Goal: Task Accomplishment & Management: Manage account settings

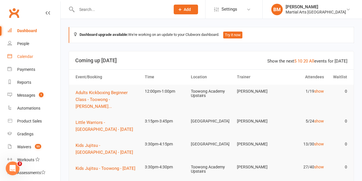
click at [17, 54] on div "Calendar" at bounding box center [25, 56] width 16 height 5
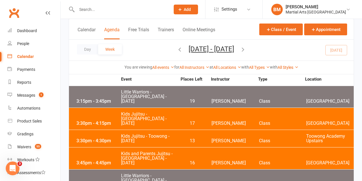
scroll to position [143, 0]
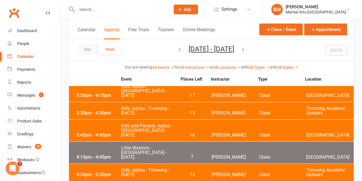
click at [147, 123] on span "Kids and Parents Jujitsu - Brookfield State School - Monday" at bounding box center [149, 130] width 56 height 14
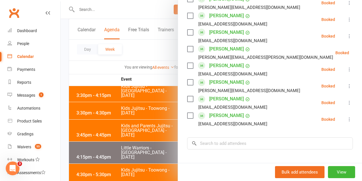
scroll to position [612, 0]
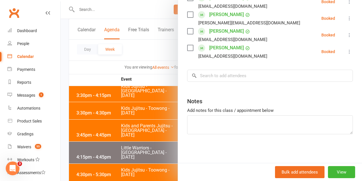
click at [79, 69] on div at bounding box center [212, 90] width 302 height 181
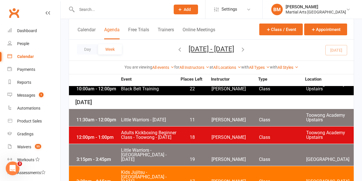
scroll to position [143, 0]
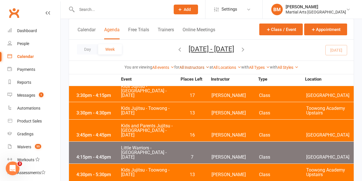
click at [194, 69] on link "All Instructors" at bounding box center [195, 67] width 30 height 5
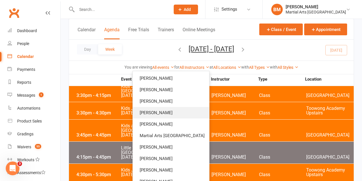
click at [178, 110] on link "[PERSON_NAME]" at bounding box center [171, 112] width 76 height 11
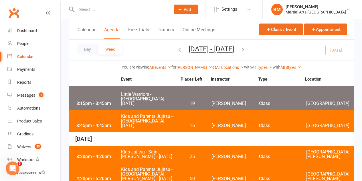
scroll to position [55, 0]
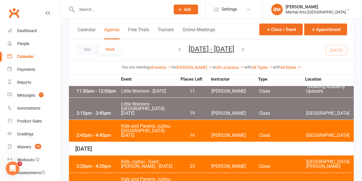
click at [141, 124] on span "Kids and Parents Jujitsu - [GEOGRAPHIC_DATA] - [DATE]" at bounding box center [149, 131] width 56 height 14
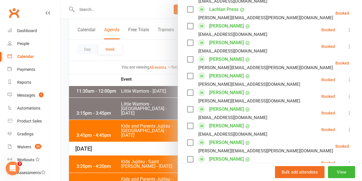
scroll to position [487, 0]
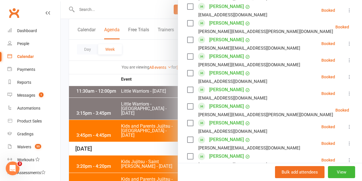
click at [98, 56] on div at bounding box center [212, 90] width 302 height 181
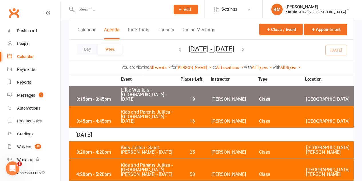
scroll to position [59, 0]
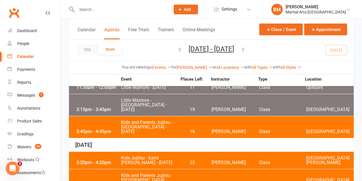
click at [162, 120] on span "Kids and Parents Jujitsu - [GEOGRAPHIC_DATA] - [DATE]" at bounding box center [149, 127] width 56 height 14
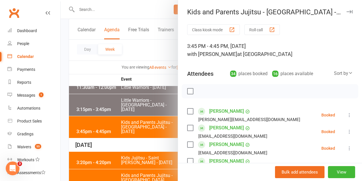
click at [113, 65] on div at bounding box center [212, 90] width 302 height 181
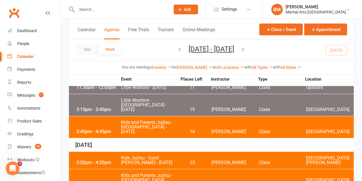
click at [84, 9] on input "text" at bounding box center [120, 9] width 91 height 8
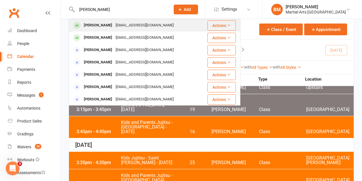
type input "lucille gleeson"
click at [99, 25] on div "Lucila Gleeson" at bounding box center [98, 25] width 32 height 8
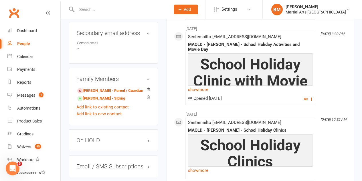
scroll to position [601, 0]
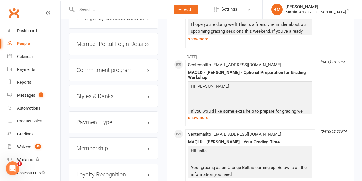
click at [98, 145] on h3 "Membership" at bounding box center [113, 148] width 74 height 6
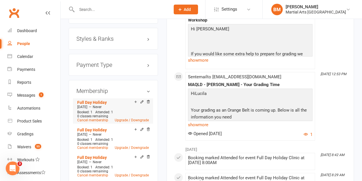
scroll to position [716, 0]
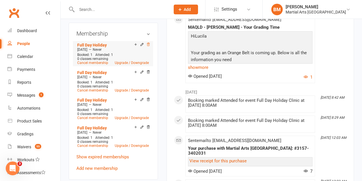
click at [149, 42] on icon at bounding box center [148, 44] width 4 height 4
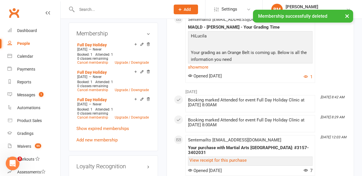
click at [148, 42] on icon at bounding box center [148, 44] width 4 height 4
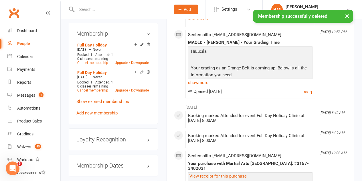
click at [149, 42] on icon at bounding box center [148, 44] width 4 height 4
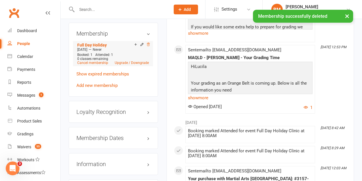
click at [149, 43] on icon at bounding box center [148, 44] width 3 height 3
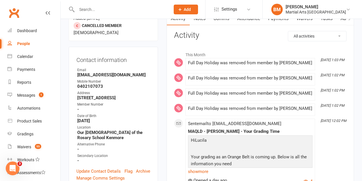
scroll to position [0, 0]
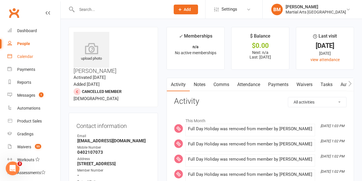
click at [26, 57] on div "Calendar" at bounding box center [25, 56] width 16 height 5
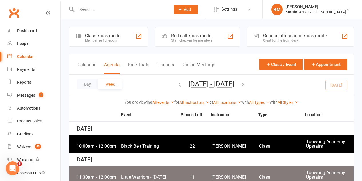
click at [98, 14] on div at bounding box center [118, 9] width 98 height 19
click at [97, 12] on input "text" at bounding box center [120, 9] width 91 height 8
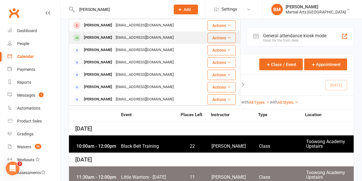
type input "lucille gleeson"
click at [114, 36] on div "agjohnson@outlook.com.au" at bounding box center [145, 38] width 62 height 8
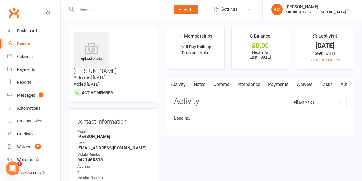
click at [97, 10] on input "text" at bounding box center [120, 9] width 91 height 8
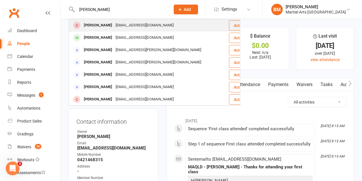
type input "lucille gleese"
click at [109, 25] on div "Lucila Gleeson" at bounding box center [98, 25] width 32 height 8
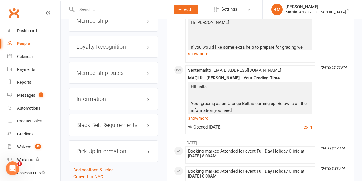
scroll to position [716, 0]
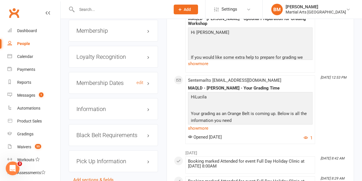
click at [113, 80] on h3 "Membership Dates edit" at bounding box center [113, 83] width 74 height 6
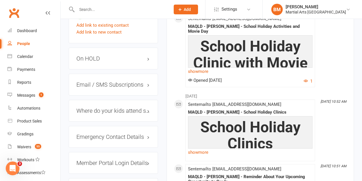
scroll to position [515, 0]
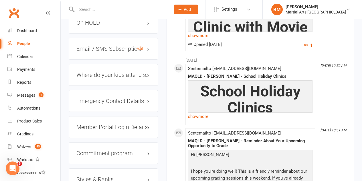
click at [107, 46] on h3 "Email / SMS Subscriptions edit" at bounding box center [113, 49] width 74 height 6
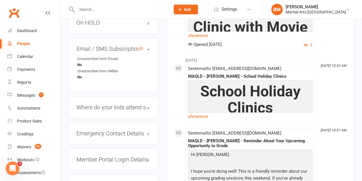
click at [141, 46] on link "edit" at bounding box center [140, 48] width 7 height 5
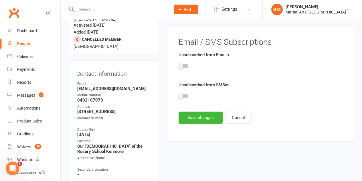
scroll to position [49, 0]
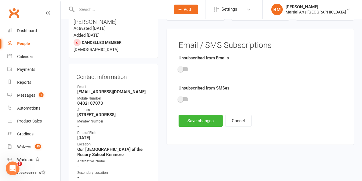
click at [184, 66] on div at bounding box center [261, 70] width 164 height 13
click at [182, 72] on div at bounding box center [261, 70] width 164 height 13
click at [182, 70] on span at bounding box center [181, 69] width 6 height 6
click at [179, 68] on input "checkbox" at bounding box center [179, 68] width 0 height 0
click at [181, 100] on span at bounding box center [181, 99] width 6 height 6
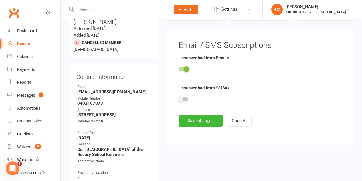
click at [179, 98] on input "checkbox" at bounding box center [179, 98] width 0 height 0
click at [191, 118] on button "Save changes" at bounding box center [201, 121] width 44 height 12
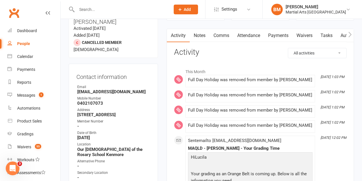
click at [86, 11] on input "text" at bounding box center [120, 9] width 91 height 8
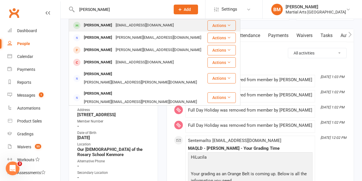
type input "connor bryce"
click at [97, 26] on div "Connor Bryce" at bounding box center [98, 25] width 32 height 8
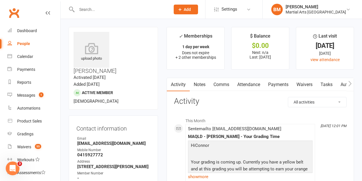
click at [249, 81] on link "Attendance" at bounding box center [248, 84] width 31 height 13
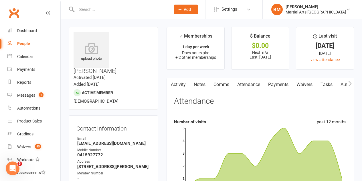
click at [100, 11] on input "text" at bounding box center [120, 9] width 91 height 8
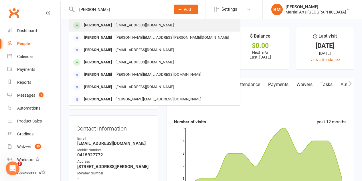
type input "josh doyle"
click at [100, 22] on div "Joshua Doyle" at bounding box center [98, 25] width 32 height 8
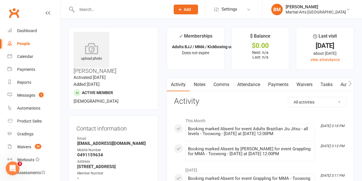
click at [140, 90] on div "upload photo Joshua Doyle Activated 26 March, 2024 Added 26 February, 2024 Acti…" at bounding box center [113, 68] width 89 height 82
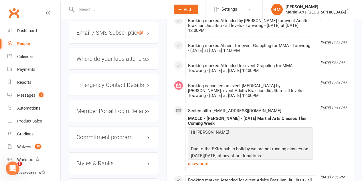
scroll to position [487, 0]
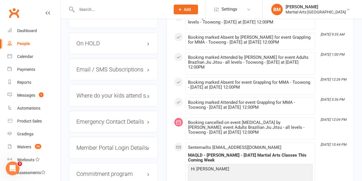
click at [89, 40] on h3 "On HOLD" at bounding box center [113, 43] width 74 height 6
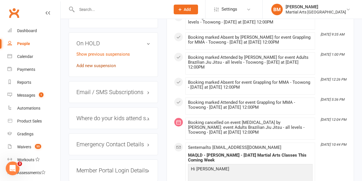
click at [98, 63] on link "Add new suspension" at bounding box center [96, 65] width 40 height 5
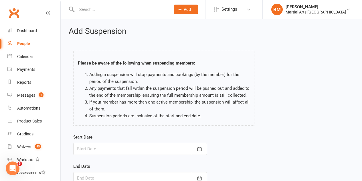
click at [111, 143] on div at bounding box center [140, 149] width 134 height 12
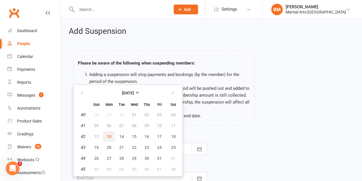
click at [109, 136] on span "13" at bounding box center [109, 136] width 5 height 5
type input "13 Oct 2025"
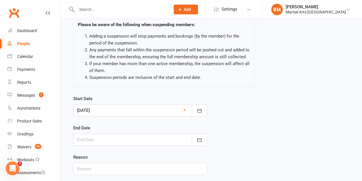
scroll to position [78, 0]
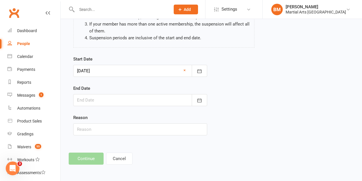
click at [112, 99] on div at bounding box center [140, 100] width 134 height 12
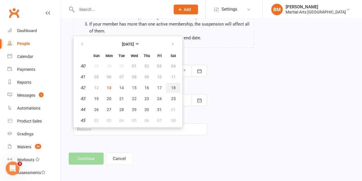
click at [174, 86] on span "18" at bounding box center [173, 87] width 5 height 5
type input "18 Oct 2025"
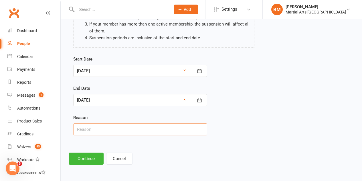
drag, startPoint x: 129, startPoint y: 130, endPoint x: 124, endPoint y: 123, distance: 8.0
click at [129, 130] on input "text" at bounding box center [140, 129] width 134 height 12
type input "On Hold 2 weeks via email"
click at [91, 157] on button "Continue" at bounding box center [86, 158] width 35 height 12
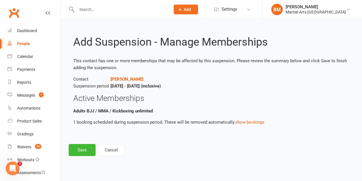
scroll to position [0, 0]
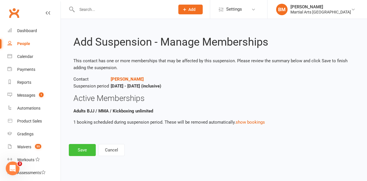
drag, startPoint x: 79, startPoint y: 149, endPoint x: 93, endPoint y: 142, distance: 15.4
click at [79, 150] on button "Save" at bounding box center [82, 150] width 27 height 12
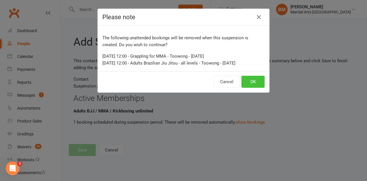
click at [258, 82] on button "OK" at bounding box center [252, 82] width 23 height 12
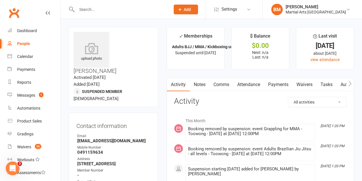
click at [101, 9] on input "text" at bounding box center [120, 9] width 91 height 8
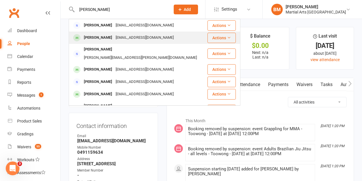
type input "abigail fisher"
click at [101, 34] on div "Abigail Fisher" at bounding box center [98, 38] width 32 height 8
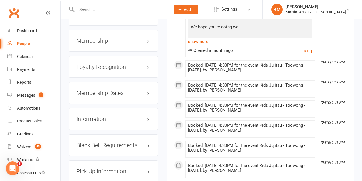
scroll to position [689, 0]
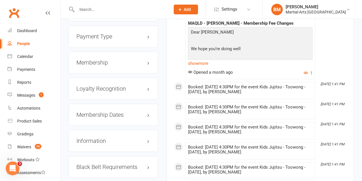
click at [84, 52] on div "Membership" at bounding box center [113, 63] width 89 height 22
click at [85, 59] on h3 "Membership" at bounding box center [113, 62] width 74 height 6
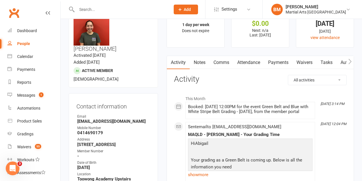
scroll to position [0, 0]
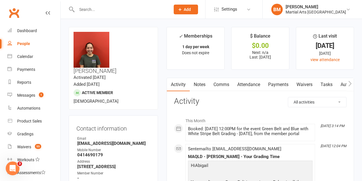
click at [249, 78] on link "Attendance" at bounding box center [248, 84] width 31 height 13
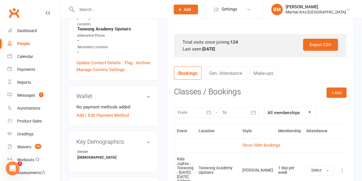
scroll to position [229, 0]
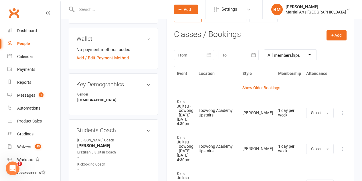
click at [340, 110] on icon at bounding box center [343, 113] width 6 height 6
click at [320, 141] on link "Remove booking" at bounding box center [317, 146] width 57 height 11
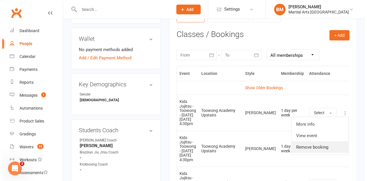
scroll to position [222, 0]
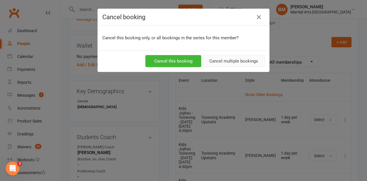
click at [216, 63] on button "Cancel multiple bookings" at bounding box center [233, 61] width 62 height 12
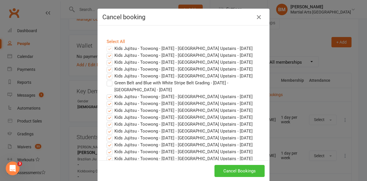
click at [233, 166] on button "Cancel Bookings" at bounding box center [239, 171] width 50 height 12
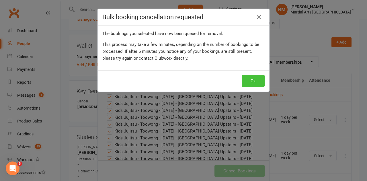
click at [245, 79] on button "Ok" at bounding box center [252, 81] width 23 height 12
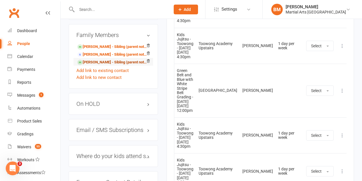
scroll to position [401, 0]
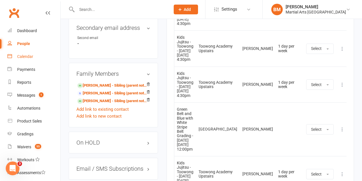
click at [27, 54] on div "Calendar" at bounding box center [25, 56] width 16 height 5
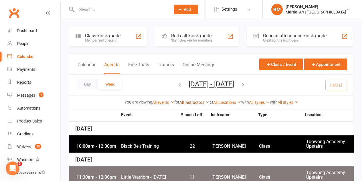
click at [194, 100] on link "All Instructors" at bounding box center [195, 102] width 30 height 5
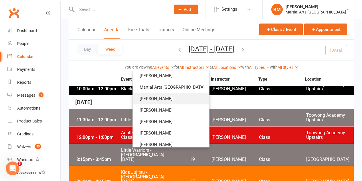
scroll to position [76, 0]
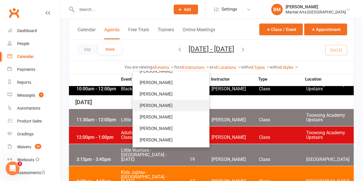
click at [165, 107] on link "[PERSON_NAME]" at bounding box center [171, 105] width 76 height 11
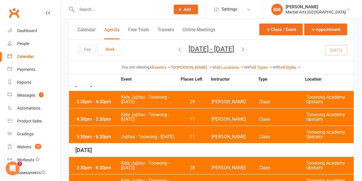
scroll to position [283, 0]
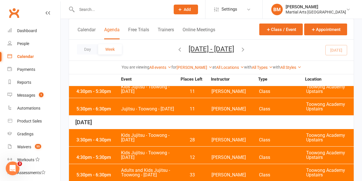
click at [123, 150] on span "Kids Jujitsu - Toowong - [DATE]" at bounding box center [149, 154] width 56 height 9
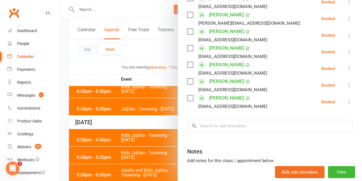
scroll to position [761, 0]
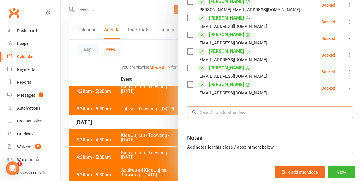
click at [215, 106] on input "search" at bounding box center [270, 112] width 166 height 12
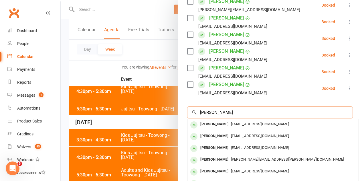
type input "abigail fisher"
click at [212, 120] on div "Abigail Fisher" at bounding box center [214, 124] width 33 height 8
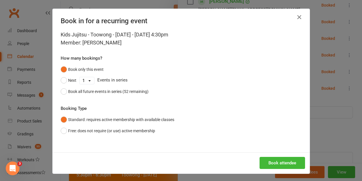
click at [104, 98] on div "Kids Jujitsu - Toowong - Friday - Oct 17, 2025 4:30pm Member: Abigail Fisher Ho…" at bounding box center [181, 91] width 257 height 121
drag, startPoint x: 109, startPoint y: 89, endPoint x: 255, endPoint y: 131, distance: 152.1
click at [109, 89] on div "Book all future events in series (52 remaining)" at bounding box center [108, 91] width 80 height 6
drag, startPoint x: 289, startPoint y: 163, endPoint x: 198, endPoint y: 46, distance: 147.9
click at [289, 163] on button "Book attendee" at bounding box center [283, 163] width 46 height 12
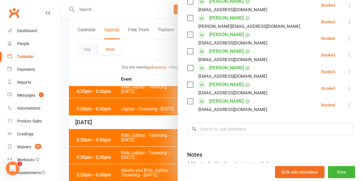
scroll to position [778, 0]
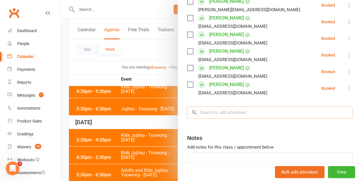
click at [213, 106] on input "search" at bounding box center [270, 112] width 166 height 12
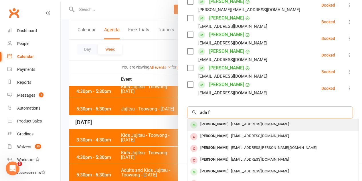
type input "ada f"
click at [231, 122] on span "chaw_nz@hotmail.com" at bounding box center [260, 124] width 58 height 4
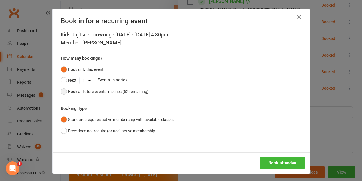
click at [106, 87] on button "Book all future events in series (52 remaining)" at bounding box center [105, 91] width 88 height 11
click at [282, 165] on button "Book attendee" at bounding box center [283, 163] width 46 height 12
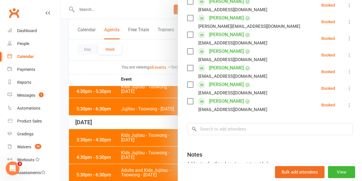
scroll to position [794, 0]
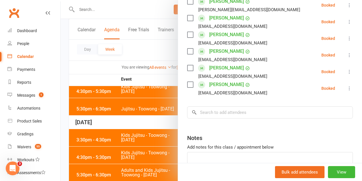
drag, startPoint x: 102, startPoint y: 54, endPoint x: 86, endPoint y: 9, distance: 47.8
click at [102, 52] on div at bounding box center [212, 90] width 302 height 181
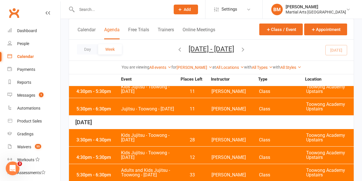
click at [86, 8] on input "text" at bounding box center [120, 9] width 91 height 8
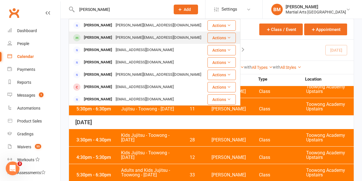
type input "william duque"
click at [83, 38] on div "William Duque" at bounding box center [98, 38] width 32 height 8
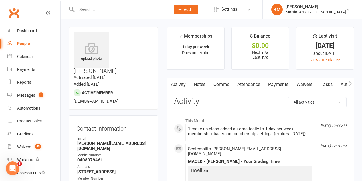
drag, startPoint x: 245, startPoint y: 86, endPoint x: 245, endPoint y: 82, distance: 4.0
click at [245, 83] on link "Attendance" at bounding box center [248, 84] width 31 height 13
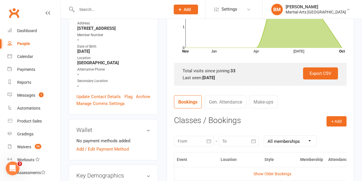
scroll to position [229, 0]
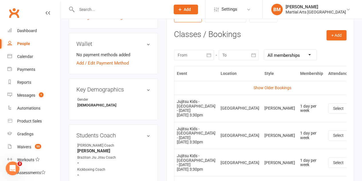
click at [362, 107] on icon at bounding box center [365, 108] width 6 height 6
click at [311, 140] on link "Remove booking" at bounding box center [339, 142] width 57 height 11
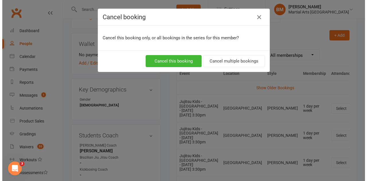
scroll to position [215, 0]
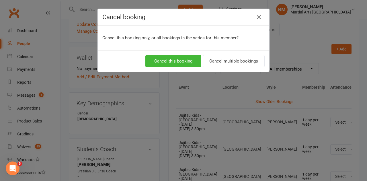
click at [228, 68] on div "Cancel this booking Cancel multiple bookings" at bounding box center [183, 60] width 171 height 21
click at [229, 65] on button "Cancel multiple bookings" at bounding box center [233, 61] width 62 height 12
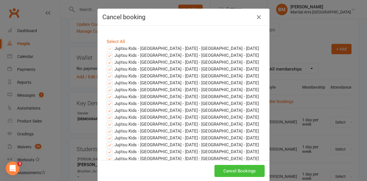
click at [231, 167] on button "Cancel Bookings" at bounding box center [239, 171] width 50 height 12
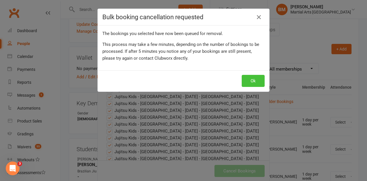
click at [242, 84] on button "Ok" at bounding box center [252, 81] width 23 height 12
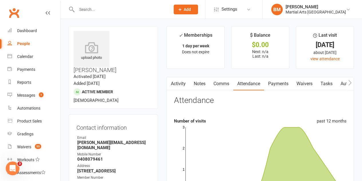
scroll to position [0, 0]
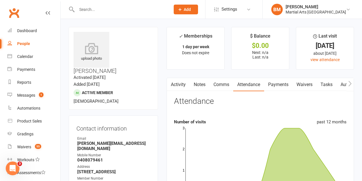
drag, startPoint x: 199, startPoint y: 85, endPoint x: 199, endPoint y: 82, distance: 3.1
click at [199, 84] on link "Notes" at bounding box center [200, 84] width 20 height 13
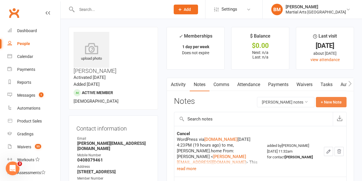
click at [339, 99] on button "+ New Note" at bounding box center [331, 102] width 31 height 10
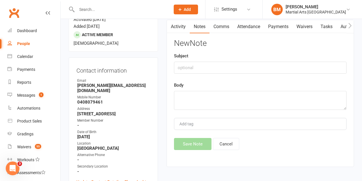
scroll to position [115, 0]
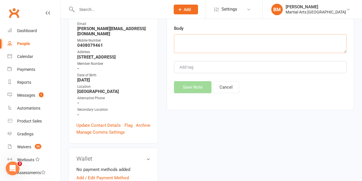
click at [197, 46] on textarea at bounding box center [260, 43] width 173 height 19
paste textarea "Oswaldo & Marissa Duque Wed, Oct 8, 3:13 PM (5 days ago) to accounts Hi Team, I…"
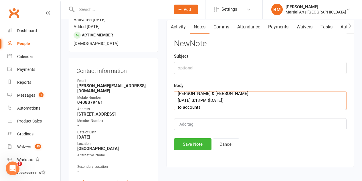
scroll to position [0, 0]
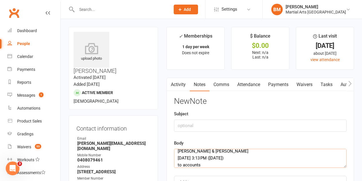
type textarea "Oswaldo & Marissa Duque Wed, Oct 8, 3:13 PM (5 days ago) to accounts Hi Team, I…"
click at [194, 120] on div "Subject" at bounding box center [260, 120] width 173 height 21
click at [198, 121] on input "text" at bounding box center [260, 125] width 173 height 12
type input "Cancellation"
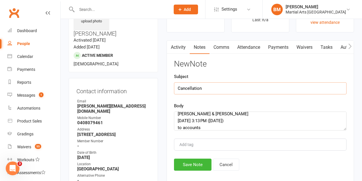
scroll to position [86, 0]
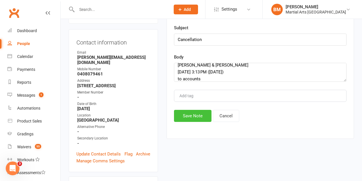
click at [191, 111] on button "Save Note" at bounding box center [193, 116] width 38 height 12
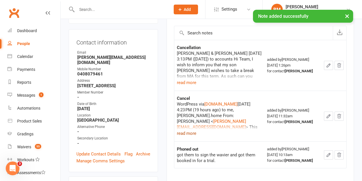
click at [187, 133] on button "read more" at bounding box center [186, 133] width 19 height 7
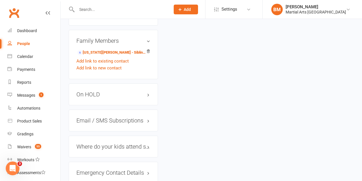
scroll to position [573, 0]
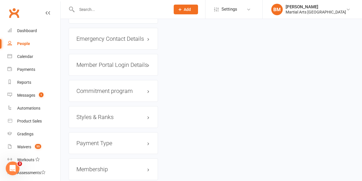
click at [98, 159] on div "Membership" at bounding box center [113, 169] width 89 height 22
click at [98, 158] on div "Membership" at bounding box center [113, 169] width 89 height 22
click at [110, 166] on h3 "Membership" at bounding box center [113, 169] width 74 height 6
click at [149, 178] on icon at bounding box center [148, 179] width 3 height 3
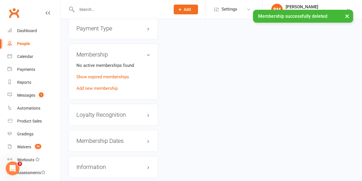
scroll to position [742, 0]
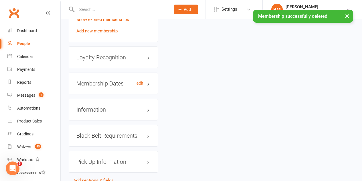
click at [97, 80] on h3 "Membership Dates edit" at bounding box center [113, 83] width 74 height 6
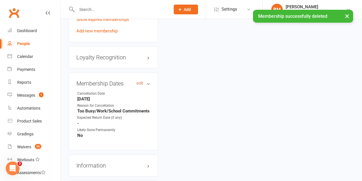
click at [141, 81] on link "edit" at bounding box center [140, 83] width 7 height 5
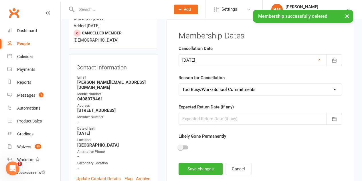
scroll to position [49, 0]
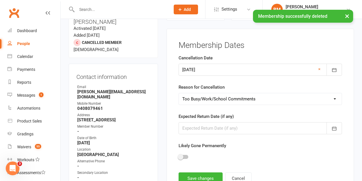
click at [202, 62] on div "Cancellation Date 30 Jun 2023 June 2023 Sun Mon Tue Wed Thu Fri Sat 22 28 29 30…" at bounding box center [261, 64] width 164 height 21
click at [202, 69] on div at bounding box center [261, 70] width 164 height 12
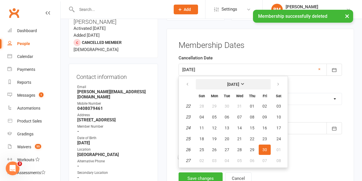
click at [235, 85] on strong "June 2023" at bounding box center [233, 84] width 12 height 5
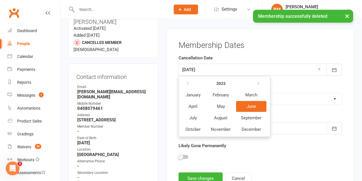
click at [223, 85] on strong "2023" at bounding box center [220, 83] width 9 height 5
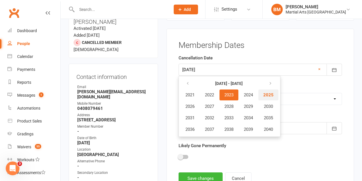
click at [273, 95] on span "2025" at bounding box center [268, 94] width 10 height 5
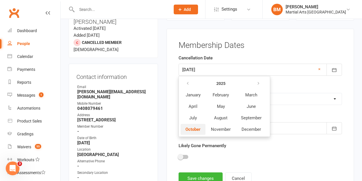
click at [190, 131] on span "October" at bounding box center [193, 129] width 15 height 5
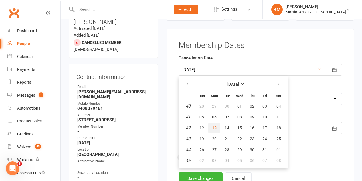
click at [214, 128] on span "13" at bounding box center [214, 127] width 5 height 5
type input "13 Oct 2025"
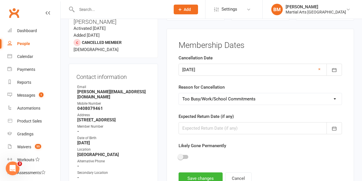
click at [210, 103] on select "Select Other Sport Too Busy/Work/School Commitments Transport/Parking Financial…" at bounding box center [260, 98] width 163 height 11
click at [179, 93] on select "Select Other Sport Too Busy/Work/School Commitments Transport/Parking Financial…" at bounding box center [260, 98] width 163 height 11
click at [217, 97] on select "Select Other Sport Too Busy/Work/School Commitments Transport/Parking Financial…" at bounding box center [260, 98] width 163 height 11
select select "Suspension - Wants a Break"
click at [179, 93] on select "Select Other Sport Too Busy/Work/School Commitments Transport/Parking Financial…" at bounding box center [260, 98] width 163 height 11
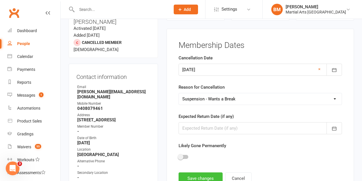
click at [204, 174] on button "Save changes" at bounding box center [201, 178] width 44 height 12
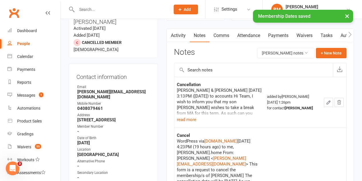
click at [250, 36] on link "Attendance" at bounding box center [248, 35] width 31 height 13
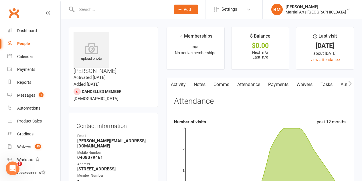
click at [79, 9] on input "text" at bounding box center [120, 9] width 91 height 8
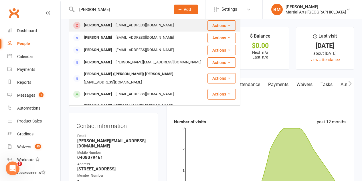
type input "millie hill"
click at [114, 25] on div "Chadhill59@me.com" at bounding box center [145, 25] width 62 height 8
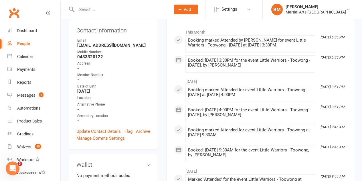
scroll to position [57, 0]
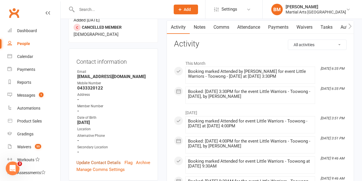
click at [99, 159] on link "Update Contact Details" at bounding box center [98, 162] width 44 height 7
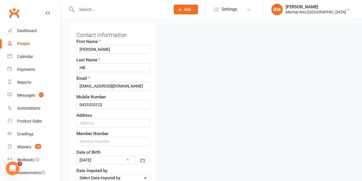
scroll to position [84, 0]
click at [91, 118] on input "text" at bounding box center [113, 122] width 74 height 9
paste input "67 Siemon street Toowong Qpd 4066"
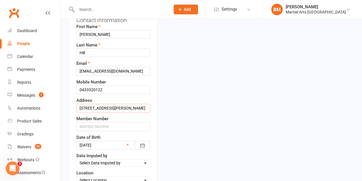
scroll to position [113, 0]
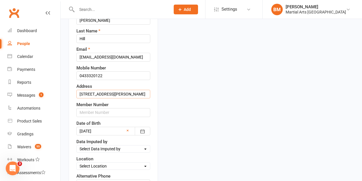
drag, startPoint x: 129, startPoint y: 73, endPoint x: 136, endPoint y: 73, distance: 7.5
click at [136, 90] on input "67 Siemon street Toowong Qpd 4066" at bounding box center [113, 94] width 74 height 9
click at [130, 90] on input "67 Siemon street Toowong Qpd 4066" at bounding box center [113, 94] width 74 height 9
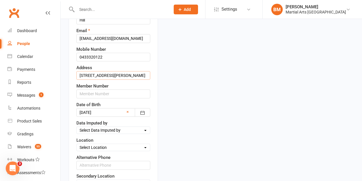
scroll to position [141, 0]
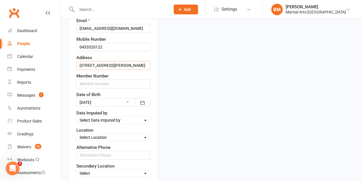
type input "67 Siemon street Toowong QLD 4066"
click at [99, 127] on div "Location Select Location Brookfield State School Jamboree Heights Academy ONLIN…" at bounding box center [113, 134] width 74 height 14
click at [98, 133] on div "Select Location Brookfield State School Jamboree Heights Academy ONLINE - Zoom …" at bounding box center [113, 136] width 74 height 7
click at [98, 134] on select "Select Location Brookfield State School Jamboree Heights Academy ONLINE - Zoom …" at bounding box center [113, 137] width 73 height 6
select select "9"
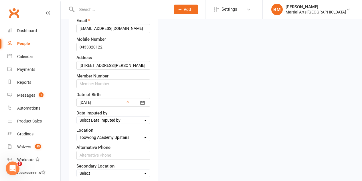
click at [77, 134] on select "Select Location Brookfield State School Jamboree Heights Academy ONLINE - Zoom …" at bounding box center [113, 137] width 73 height 6
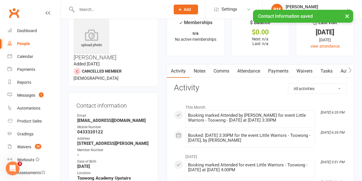
scroll to position [0, 0]
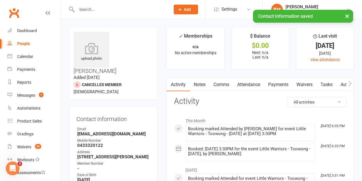
click at [312, 82] on link "Waivers" at bounding box center [305, 84] width 24 height 13
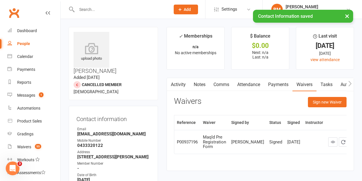
click at [177, 82] on link "Activity" at bounding box center [178, 84] width 23 height 13
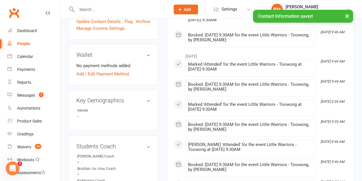
scroll to position [258, 0]
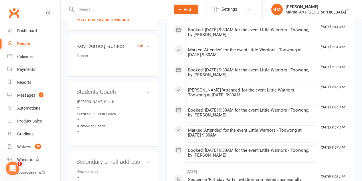
click at [138, 43] on link "edit" at bounding box center [140, 45] width 7 height 5
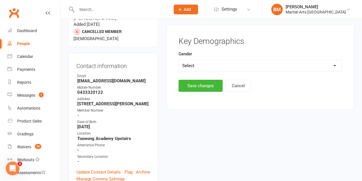
scroll to position [49, 0]
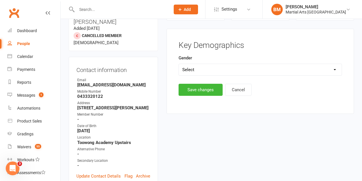
click at [200, 64] on select "Select Male Female" at bounding box center [260, 69] width 163 height 11
select select "Female"
click at [179, 64] on select "Select Male Female" at bounding box center [260, 69] width 163 height 11
click at [194, 94] on button "Save changes" at bounding box center [201, 90] width 44 height 12
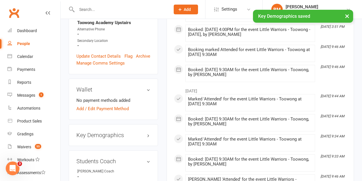
scroll to position [221, 0]
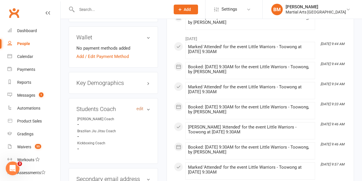
click at [139, 106] on link "edit" at bounding box center [140, 108] width 7 height 5
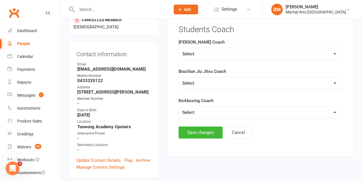
scroll to position [49, 0]
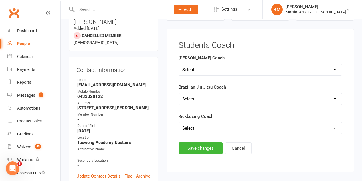
drag, startPoint x: 206, startPoint y: 69, endPoint x: 201, endPoint y: 72, distance: 5.7
click at [206, 69] on select "Select Shane Rob Matthew Quinton Brandon Richard Andrew Dan Kyle" at bounding box center [260, 69] width 163 height 11
select select "Quinton"
click at [179, 64] on select "Select Shane Rob Matthew Quinton Brandon Richard Andrew Dan Kyle" at bounding box center [260, 69] width 163 height 11
click at [194, 144] on button "Save changes" at bounding box center [201, 148] width 44 height 12
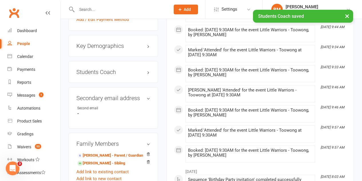
scroll to position [200, 0]
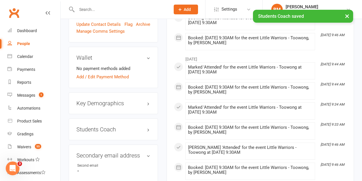
click at [97, 118] on div "Students Coach edit" at bounding box center [113, 129] width 89 height 22
click at [99, 126] on h3 "Students Coach edit" at bounding box center [113, 129] width 74 height 6
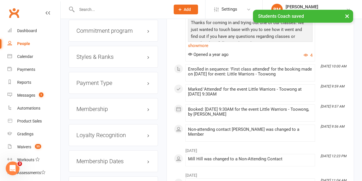
scroll to position [601, 0]
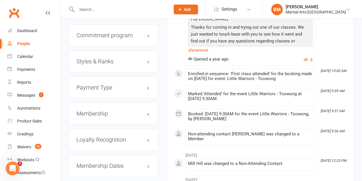
drag, startPoint x: 96, startPoint y: 35, endPoint x: 103, endPoint y: 53, distance: 19.8
click at [96, 50] on div "Styles & Ranks" at bounding box center [113, 61] width 89 height 22
click at [98, 58] on h3 "Styles & Ranks" at bounding box center [113, 61] width 74 height 6
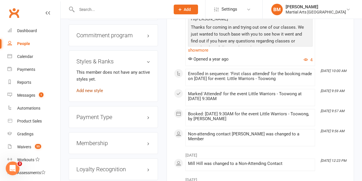
click at [94, 88] on link "Add new style" at bounding box center [89, 90] width 27 height 5
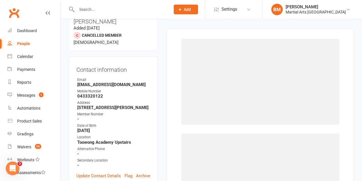
scroll to position [49, 0]
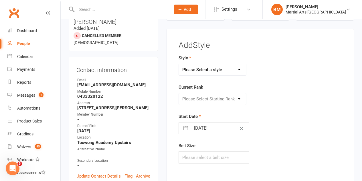
click at [200, 70] on select "Please Select a style Brazilian Jiu Jitsu PUMMA Kickboxing Kids Brazilian Jiu J…" at bounding box center [212, 69] width 67 height 11
select select "700"
click at [179, 64] on select "Please Select a style Brazilian Jiu Jitsu PUMMA Kickboxing Kids Brazilian Jiu J…" at bounding box center [212, 69] width 67 height 11
click at [195, 102] on select "Please Select Starting Rank White White and Yellow White and Orange White and G…" at bounding box center [212, 98] width 67 height 11
select select "6255"
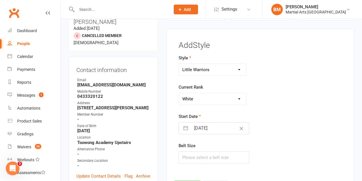
click at [179, 93] on select "Please Select Starting Rank White White and Yellow White and Orange White and G…" at bounding box center [212, 98] width 67 height 11
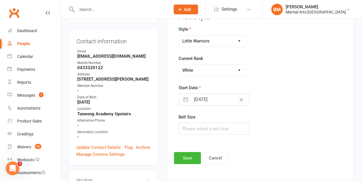
click at [198, 95] on input "13 Oct 2025" at bounding box center [220, 99] width 58 height 11
select select "8"
select select "2025"
select select "9"
select select "2025"
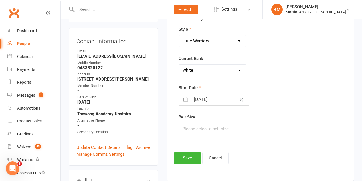
select select "10"
select select "2025"
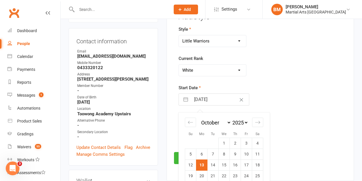
click at [287, 80] on div "Style Brazilian Jiu Jitsu PUMMA Kickboxing Kids Brazilian Jiu Jitsu Monkeys Kid…" at bounding box center [231, 84] width 115 height 117
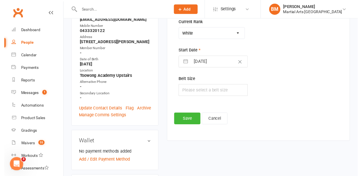
scroll to position [135, 0]
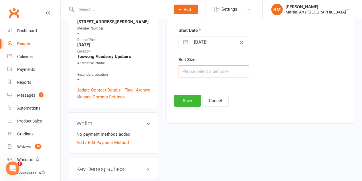
click at [216, 68] on input "text" at bounding box center [214, 71] width 71 height 12
type input "1"
click at [175, 106] on button "Save" at bounding box center [187, 100] width 27 height 12
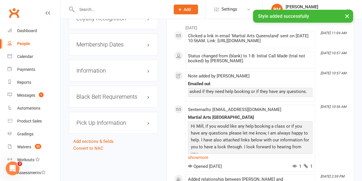
scroll to position [698, 0]
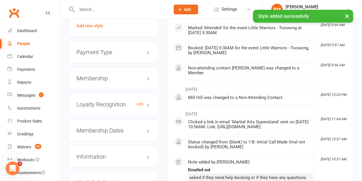
click at [111, 101] on h3 "Loyalty Recognition edit" at bounding box center [113, 104] width 74 height 6
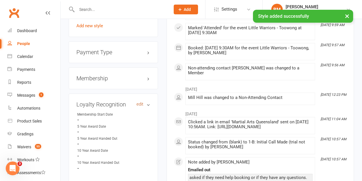
click at [138, 102] on link "edit" at bounding box center [140, 104] width 7 height 5
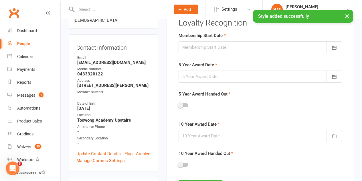
scroll to position [49, 0]
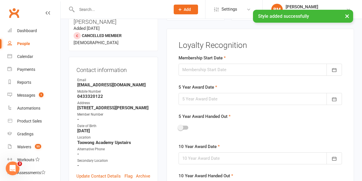
click at [206, 68] on div at bounding box center [261, 70] width 164 height 12
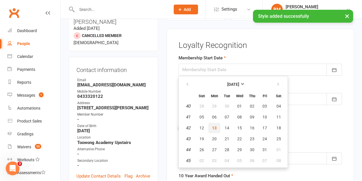
click at [215, 126] on span "13" at bounding box center [214, 127] width 5 height 5
type input "13 Oct 2025"
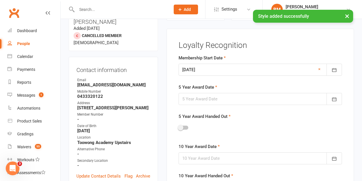
click at [206, 103] on div at bounding box center [261, 99] width 164 height 12
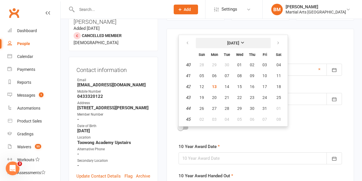
click at [219, 40] on button "[DATE]" at bounding box center [233, 43] width 75 height 10
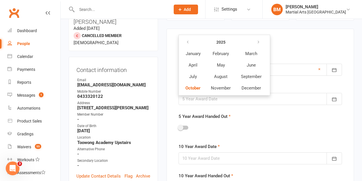
click at [219, 40] on strong "2025" at bounding box center [220, 42] width 9 height 5
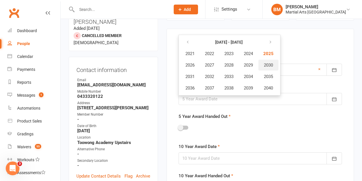
click at [269, 65] on span "2030" at bounding box center [268, 64] width 9 height 5
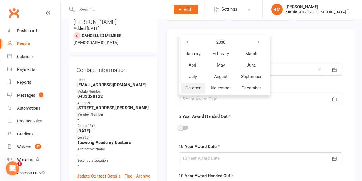
click at [184, 85] on button "October" at bounding box center [193, 87] width 25 height 11
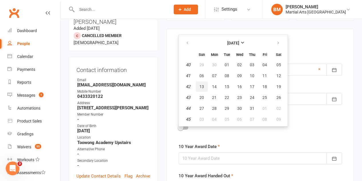
click at [199, 87] on button "13" at bounding box center [202, 86] width 12 height 10
type input "13 Oct 2030"
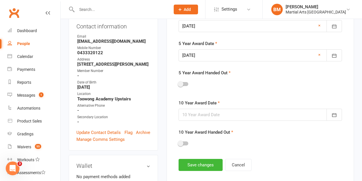
scroll to position [135, 0]
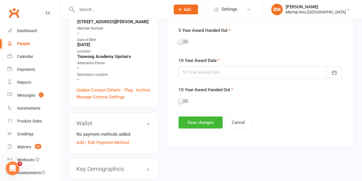
click at [205, 72] on div at bounding box center [261, 72] width 164 height 12
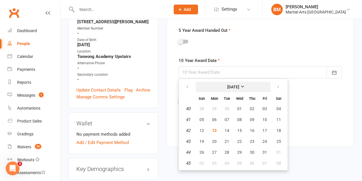
click at [227, 89] on button "[DATE]" at bounding box center [233, 87] width 75 height 10
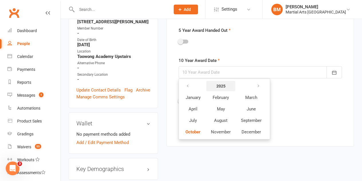
click at [221, 88] on strong "2025" at bounding box center [220, 86] width 9 height 5
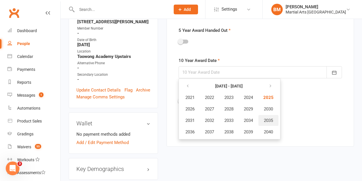
click at [271, 121] on span "2035" at bounding box center [268, 120] width 9 height 5
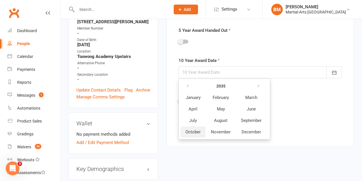
click at [194, 133] on span "October" at bounding box center [193, 131] width 15 height 5
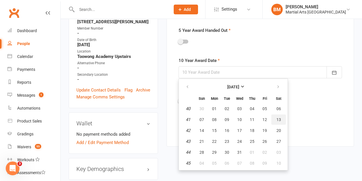
drag, startPoint x: 275, startPoint y: 121, endPoint x: 211, endPoint y: 121, distance: 64.1
click at [273, 121] on button "13" at bounding box center [278, 119] width 15 height 10
type input "13 Oct 2035"
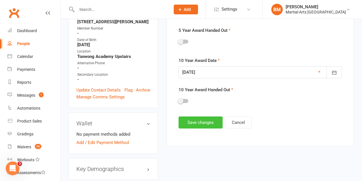
click at [190, 122] on button "Save changes" at bounding box center [201, 122] width 44 height 12
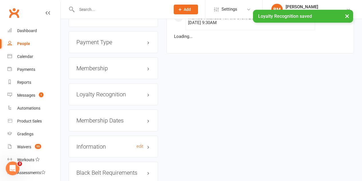
scroll to position [755, 0]
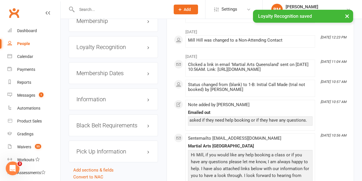
click at [101, 62] on div "Membership Dates edit" at bounding box center [113, 73] width 89 height 22
click at [100, 70] on h3 "Membership Dates edit" at bounding box center [113, 73] width 74 height 6
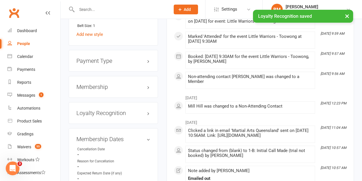
scroll to position [698, 0]
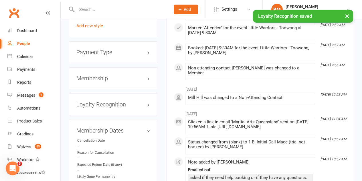
click at [103, 67] on div "Membership" at bounding box center [113, 78] width 89 height 22
click at [103, 75] on h3 "Membership" at bounding box center [113, 78] width 74 height 6
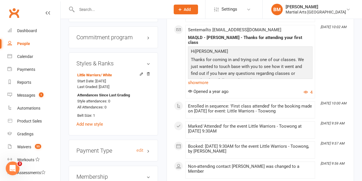
scroll to position [640, 0]
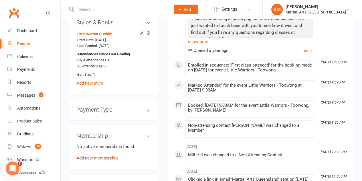
click at [100, 155] on link "Add new membership" at bounding box center [96, 157] width 41 height 5
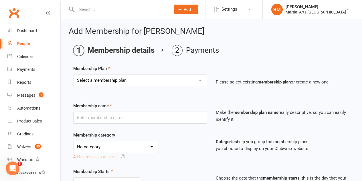
drag, startPoint x: 138, startPoint y: 82, endPoint x: 131, endPoint y: 83, distance: 7.0
click at [138, 82] on select "Select a membership plan Create new Membership Plan 1 day per week 2 days per w…" at bounding box center [140, 79] width 133 height 11
select select "1"
click at [74, 74] on select "Select a membership plan Create new Membership Plan 1 day per week 2 days per w…" at bounding box center [140, 79] width 133 height 11
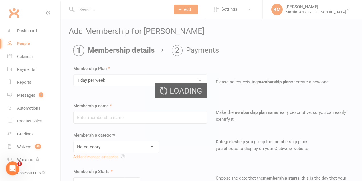
type input "1 day per week"
select select "3"
type input "0"
type input "1"
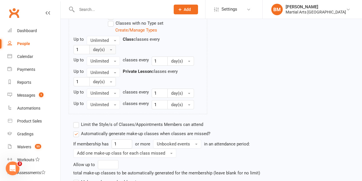
scroll to position [487, 0]
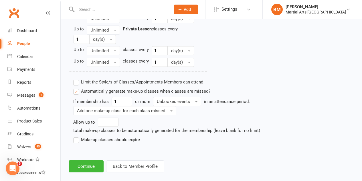
click at [86, 78] on div "Limit the Style/s of Classes/Appointments Members can attend Select Styles Braz…" at bounding box center [174, 81] width 210 height 11
click at [86, 79] on label "Limit the Style/s of Classes/Appointments Members can attend" at bounding box center [138, 81] width 130 height 7
click at [77, 78] on input "Limit the Style/s of Classes/Appointments Members can attend" at bounding box center [75, 78] width 4 height 0
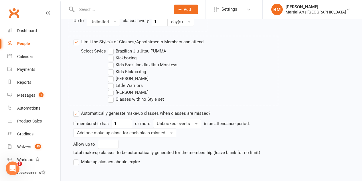
scroll to position [557, 0]
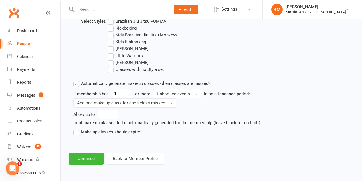
click at [110, 54] on label "Little Warriors" at bounding box center [125, 55] width 35 height 7
click at [110, 52] on input "Little Warriors" at bounding box center [110, 52] width 4 height 0
click at [86, 158] on button "Continue" at bounding box center [86, 158] width 35 height 12
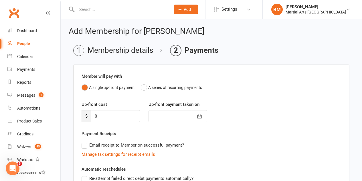
scroll to position [108, 0]
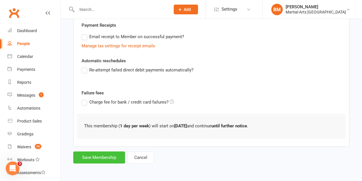
click at [97, 164] on div "Add Membership for Millie Hill Membership details Payments Member will pay with…" at bounding box center [212, 42] width 302 height 262
click at [101, 155] on button "Save Membership" at bounding box center [99, 157] width 52 height 12
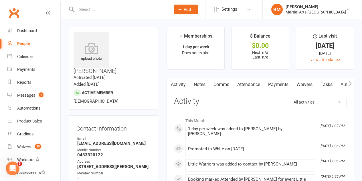
click at [84, 10] on input "text" at bounding box center [120, 9] width 91 height 8
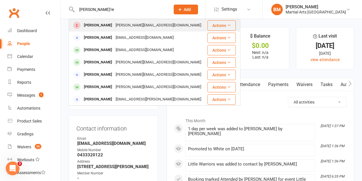
type input "liam o're"
click at [114, 30] on div "Liam O’Regan justineor@hotmail.com" at bounding box center [138, 25] width 138 height 12
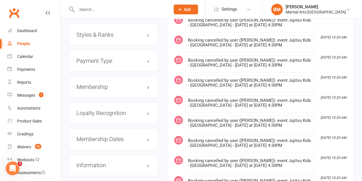
scroll to position [596, 0]
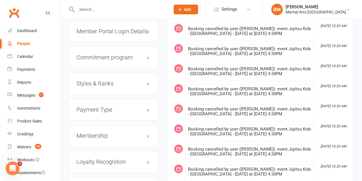
click at [101, 132] on h3 "Membership" at bounding box center [113, 135] width 74 height 6
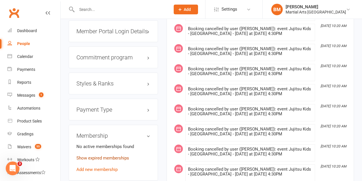
click at [103, 155] on link "Show expired memberships" at bounding box center [102, 157] width 53 height 5
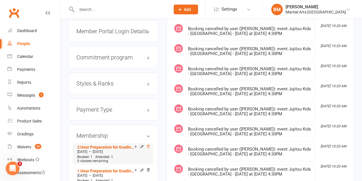
click at [149, 144] on icon at bounding box center [148, 146] width 4 height 4
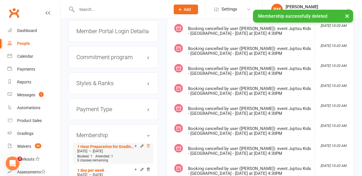
click at [149, 144] on icon at bounding box center [148, 146] width 4 height 4
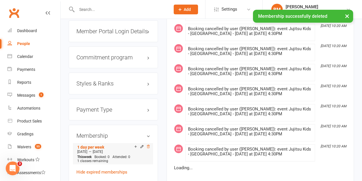
click at [149, 144] on icon at bounding box center [148, 146] width 4 height 4
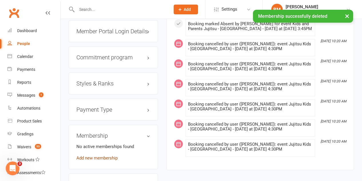
click at [100, 155] on link "Add new membership" at bounding box center [96, 157] width 41 height 5
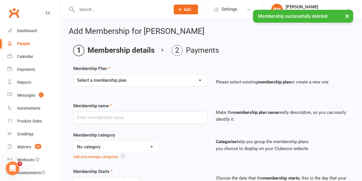
click at [99, 73] on div "Membership Plan Select a membership plan Create new Membership Plan 1 day per w…" at bounding box center [211, 79] width 276 height 29
click at [101, 79] on select "Select a membership plan Create new Membership Plan 1 day per week 2 days per w…" at bounding box center [140, 79] width 133 height 11
select select "1"
click at [74, 74] on select "Select a membership plan Create new Membership Plan 1 day per week 2 days per w…" at bounding box center [140, 79] width 133 height 11
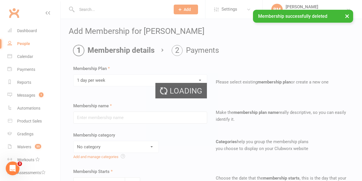
type input "1 day per week"
select select "3"
type input "0"
type input "1"
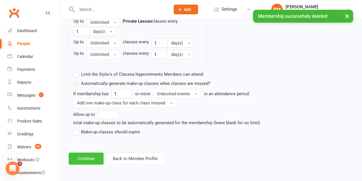
click at [86, 160] on button "Continue" at bounding box center [86, 158] width 35 height 12
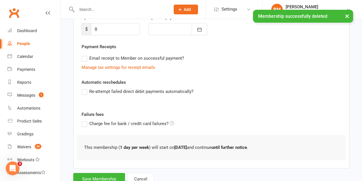
scroll to position [108, 0]
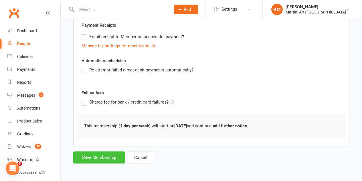
click at [90, 155] on button "Save Membership" at bounding box center [99, 157] width 52 height 12
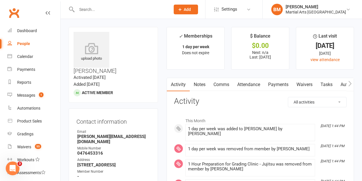
click at [192, 84] on link "Notes" at bounding box center [200, 84] width 20 height 13
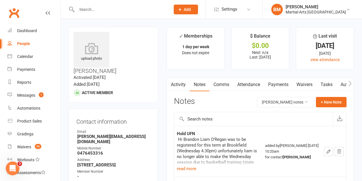
click at [325, 96] on div "Activity Notes Comms Attendance Payments Waivers Tasks Automations Gradings / P…" at bounding box center [261, 149] width 188 height 143
click at [325, 99] on button "+ New Note" at bounding box center [331, 102] width 31 height 10
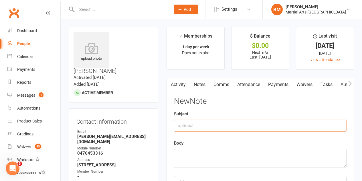
click at [199, 125] on input "text" at bounding box center [260, 125] width 173 height 12
type input "Reactivation"
paste textarea "From: Justine oregan <justineor@hotmail.com> Date: 7 October 2025 at 10:20:43 a…"
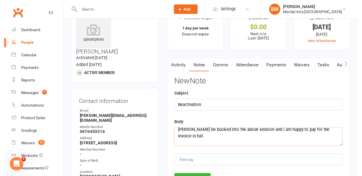
scroll to position [86, 0]
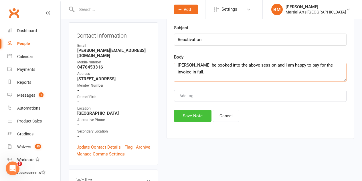
type textarea "From: Justine oregan <justineor@hotmail.com> Date: 7 October 2025 at 10:20:43 a…"
click at [190, 113] on button "Save Note" at bounding box center [193, 116] width 38 height 12
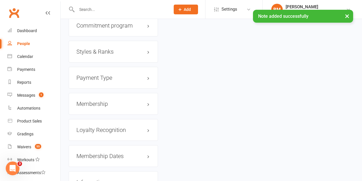
scroll to position [628, 0]
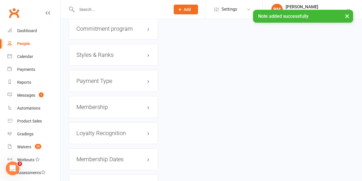
click at [94, 96] on div "Membership" at bounding box center [113, 107] width 89 height 22
click at [94, 104] on h3 "Membership" at bounding box center [113, 107] width 74 height 6
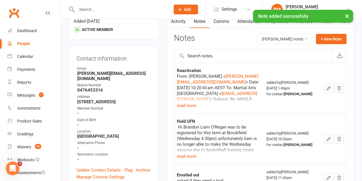
scroll to position [0, 0]
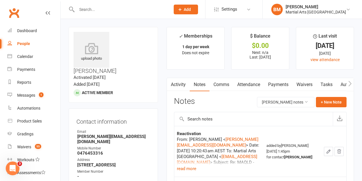
click at [81, 10] on input "text" at bounding box center [120, 9] width 91 height 8
paste input "Senanayake"
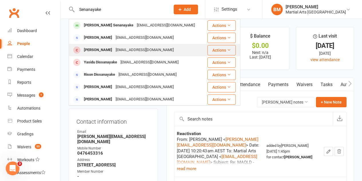
type input "Senanayake"
click at [111, 47] on div "[PERSON_NAME]" at bounding box center [98, 50] width 32 height 8
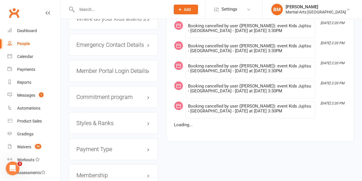
scroll to position [630, 0]
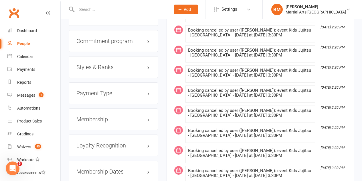
click at [102, 116] on h3 "Membership" at bounding box center [113, 119] width 74 height 6
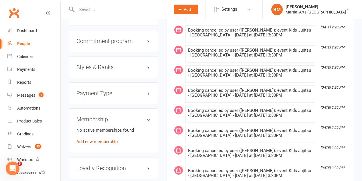
click at [93, 139] on link "Add new membership" at bounding box center [96, 141] width 41 height 5
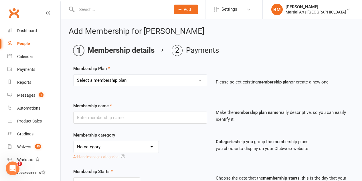
click at [110, 83] on select "Select a membership plan Create new Membership Plan 1 day per week 2 days per w…" at bounding box center [140, 79] width 133 height 11
select select "1"
click at [74, 74] on select "Select a membership plan Create new Membership Plan 1 day per week 2 days per w…" at bounding box center [140, 79] width 133 height 11
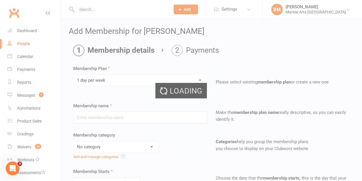
type input "1 day per week"
select select "3"
type input "0"
type input "1"
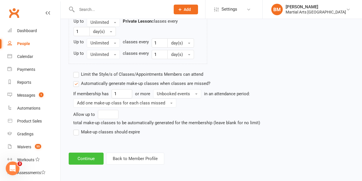
click at [91, 157] on button "Continue" at bounding box center [86, 158] width 35 height 12
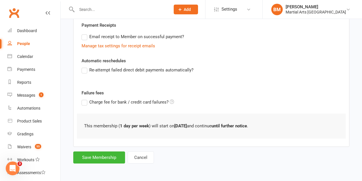
click at [92, 167] on div "Add Membership for Carter Senanayake Membership details Payments Member will pa…" at bounding box center [212, 42] width 302 height 262
click at [97, 159] on button "Save Membership" at bounding box center [99, 157] width 52 height 12
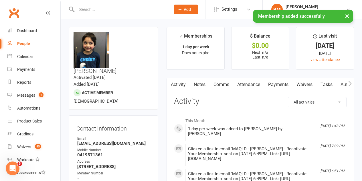
click at [244, 85] on link "Attendance" at bounding box center [248, 84] width 31 height 13
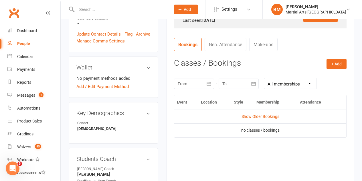
scroll to position [258, 0]
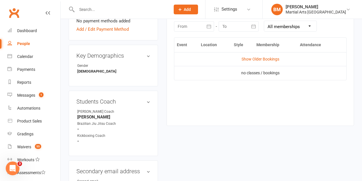
click at [189, 27] on div at bounding box center [194, 26] width 40 height 10
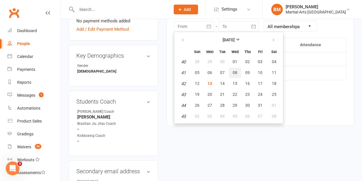
drag, startPoint x: 234, startPoint y: 72, endPoint x: 230, endPoint y: 75, distance: 4.9
click at [233, 72] on span "08" at bounding box center [235, 72] width 5 height 5
type input "08 Oct 2025"
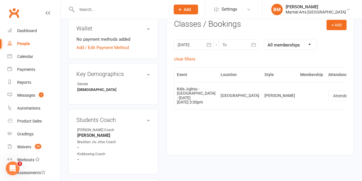
scroll to position [286, 0]
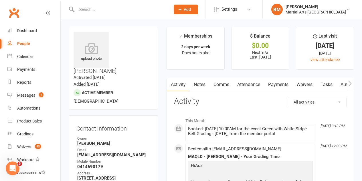
drag, startPoint x: 246, startPoint y: 83, endPoint x: 215, endPoint y: 5, distance: 83.3
click at [246, 82] on link "Attendance" at bounding box center [248, 84] width 31 height 13
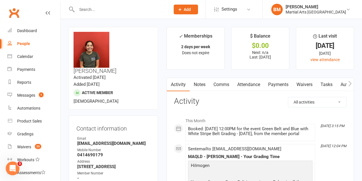
click at [249, 80] on link "Attendance" at bounding box center [248, 84] width 31 height 13
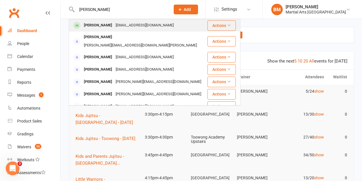
type input "louis hill"
click at [98, 29] on div "Louis Hill" at bounding box center [98, 25] width 32 height 8
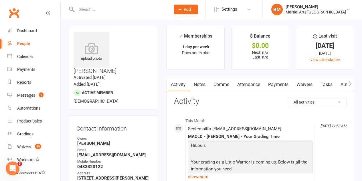
click at [248, 86] on link "Attendance" at bounding box center [248, 84] width 31 height 13
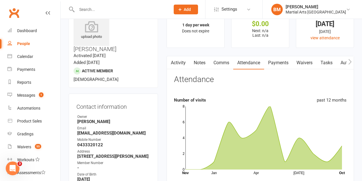
scroll to position [57, 0]
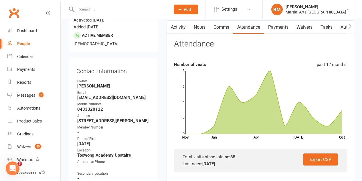
click at [110, 118] on strong "67 Siemon street Toowong Qpd 4066" at bounding box center [113, 120] width 73 height 5
copy render-form-field "67 Siemon street Toowong Qpd 4066"
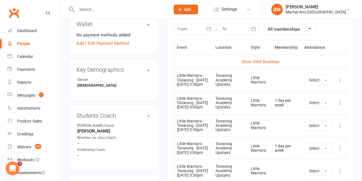
scroll to position [286, 0]
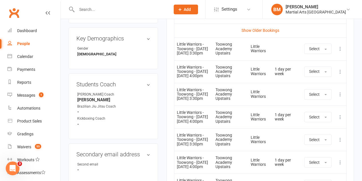
click at [344, 51] on td "More info View event Remove booking" at bounding box center [340, 48] width 12 height 23
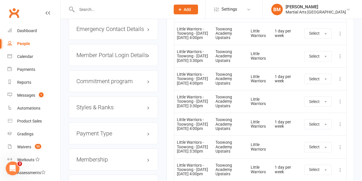
scroll to position [630, 0]
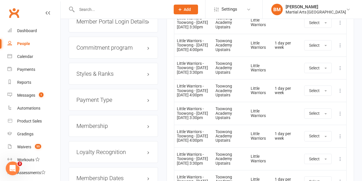
click at [100, 123] on h3 "Membership" at bounding box center [113, 126] width 74 height 6
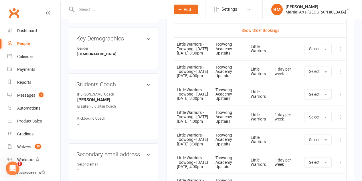
scroll to position [200, 0]
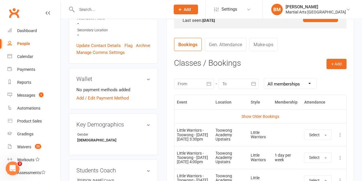
click at [189, 86] on div at bounding box center [194, 83] width 40 height 10
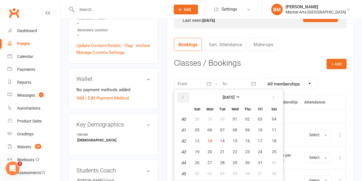
click at [181, 95] on button "button" at bounding box center [183, 97] width 12 height 10
click at [200, 116] on button "31" at bounding box center [197, 119] width 12 height 10
type input "31 Aug 2025"
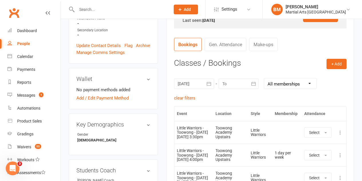
click at [231, 86] on div at bounding box center [239, 83] width 40 height 10
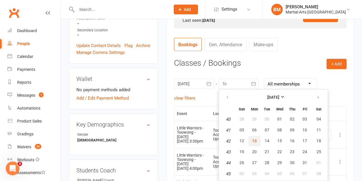
click at [253, 139] on span "13" at bounding box center [254, 140] width 5 height 5
type input "13 Oct 2025"
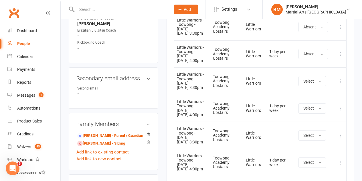
scroll to position [372, 0]
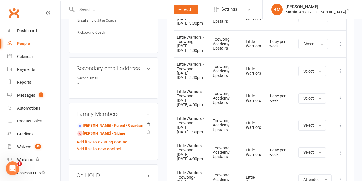
click at [337, 74] on button at bounding box center [340, 71] width 7 height 7
click at [170, 148] on div "Activity Notes Comms Attendance Payments Waivers Tasks Automations Gradings / P…" at bounding box center [261, 12] width 188 height 614
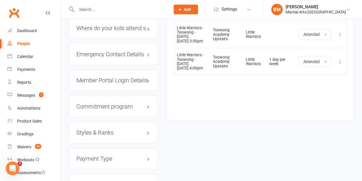
scroll to position [573, 0]
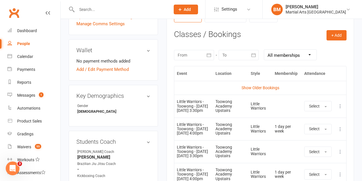
scroll to position [258, 0]
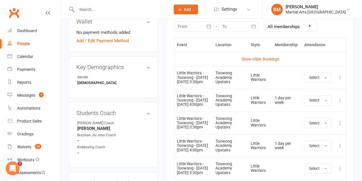
click at [336, 79] on td "More info View event Remove booking" at bounding box center [340, 77] width 12 height 23
click at [347, 80] on div "Activity Notes Comms Attendance Payments Waivers Tasks Automations Gradings / P…" at bounding box center [261, 79] width 188 height 519
click at [340, 79] on icon at bounding box center [341, 77] width 6 height 6
click at [308, 111] on link "Remove booking" at bounding box center [315, 111] width 57 height 11
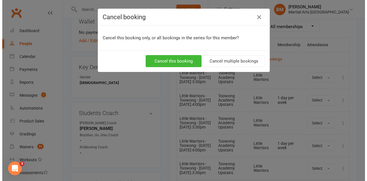
scroll to position [251, 0]
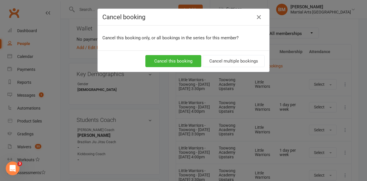
click at [219, 53] on div "Cancel this booking Cancel multiple bookings" at bounding box center [183, 60] width 171 height 21
click at [223, 59] on button "Cancel multiple bookings" at bounding box center [233, 61] width 62 height 12
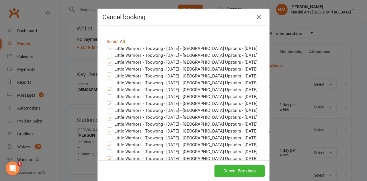
click at [120, 40] on link "Select All" at bounding box center [116, 41] width 18 height 5
click at [233, 170] on button "Cancel Bookings" at bounding box center [239, 171] width 50 height 12
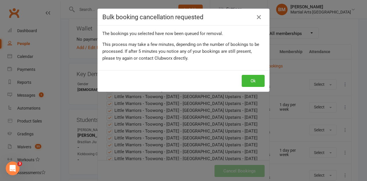
click at [253, 74] on div "Ok" at bounding box center [183, 80] width 171 height 21
click at [253, 77] on button "Ok" at bounding box center [252, 81] width 23 height 12
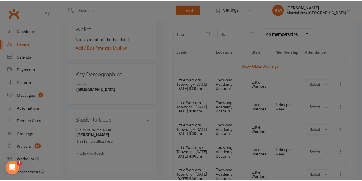
scroll to position [258, 0]
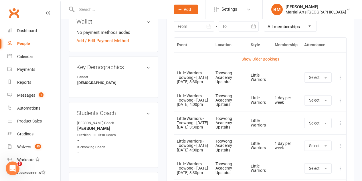
click at [341, 103] on icon at bounding box center [341, 100] width 6 height 6
click at [317, 127] on link "View event" at bounding box center [315, 122] width 57 height 11
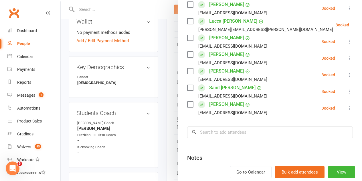
scroll to position [296, 0]
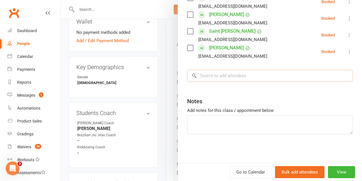
click at [222, 76] on input "search" at bounding box center [270, 76] width 166 height 12
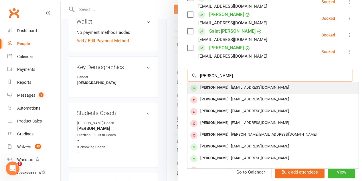
type input "Hill louis"
click at [219, 84] on div "Chadhill59@me.com" at bounding box center [273, 87] width 167 height 8
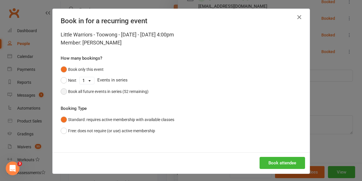
click at [113, 94] on div "Book all future events in series (52 remaining)" at bounding box center [108, 91] width 80 height 6
click at [280, 167] on button "Book attendee" at bounding box center [283, 163] width 46 height 12
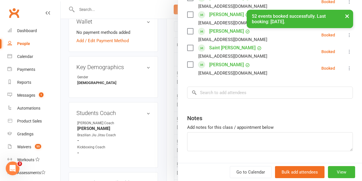
scroll to position [312, 0]
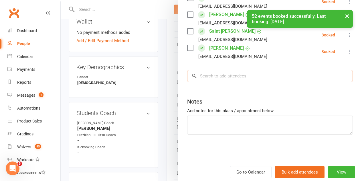
click at [260, 75] on input "search" at bounding box center [270, 76] width 166 height 12
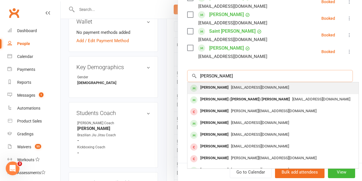
type input "Millie hill"
click at [217, 90] on div "Chadhill59@me.com" at bounding box center [273, 87] width 167 height 8
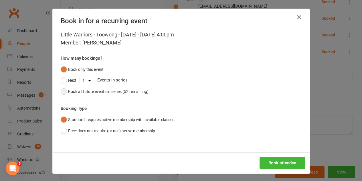
click at [104, 90] on div "Book all future events in series (52 remaining)" at bounding box center [108, 91] width 80 height 6
click at [275, 162] on button "Book attendee" at bounding box center [283, 163] width 46 height 12
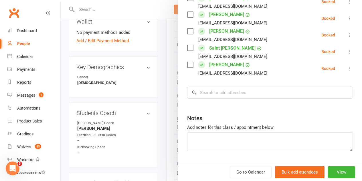
scroll to position [329, 0]
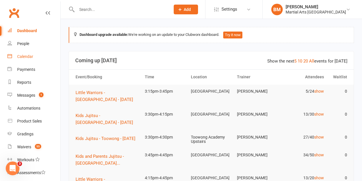
click at [26, 51] on link "Calendar" at bounding box center [33, 56] width 53 height 13
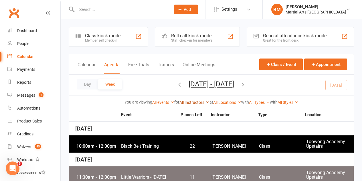
click at [191, 100] on link "All Instructors" at bounding box center [195, 102] width 30 height 5
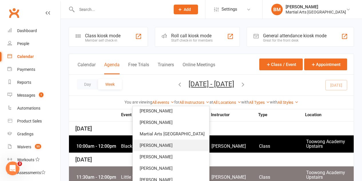
scroll to position [76, 0]
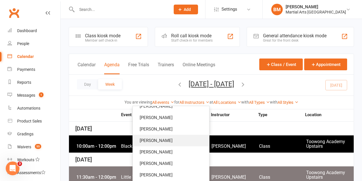
click at [169, 137] on link "[PERSON_NAME]" at bounding box center [171, 140] width 76 height 11
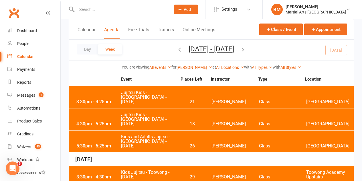
scroll to position [172, 0]
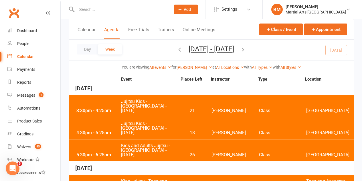
click at [155, 123] on span "Jujitsu Kids - [GEOGRAPHIC_DATA] - [DATE]" at bounding box center [149, 128] width 56 height 14
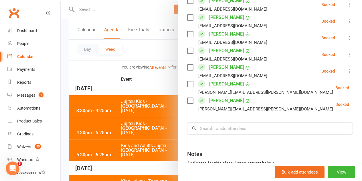
scroll to position [578, 0]
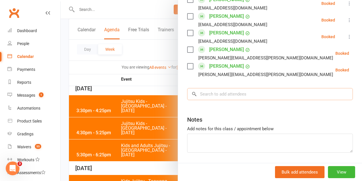
click at [221, 88] on input "search" at bounding box center [270, 94] width 166 height 12
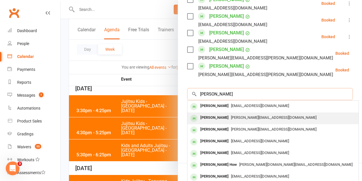
type input "[PERSON_NAME]"
click at [216, 113] on div "[PERSON_NAME]" at bounding box center [214, 117] width 33 height 8
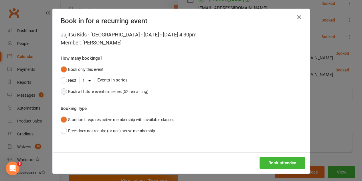
click at [108, 95] on button "Book all future events in series (52 remaining)" at bounding box center [105, 91] width 88 height 11
click at [273, 159] on button "Book attendee" at bounding box center [283, 163] width 46 height 12
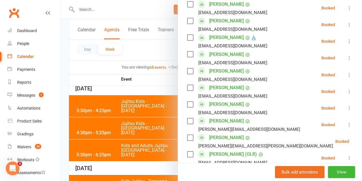
scroll to position [366, 0]
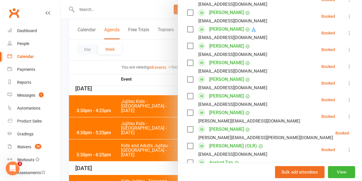
drag, startPoint x: 107, startPoint y: 73, endPoint x: 99, endPoint y: 37, distance: 37.2
click at [107, 73] on div at bounding box center [212, 90] width 302 height 181
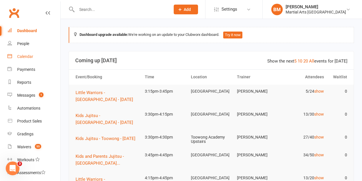
click at [29, 60] on link "Calendar" at bounding box center [33, 56] width 53 height 13
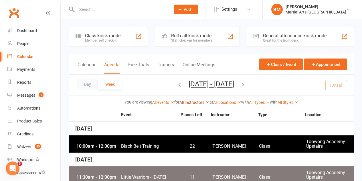
click at [190, 101] on link "All Instructors" at bounding box center [195, 102] width 30 height 5
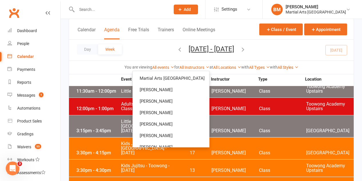
scroll to position [76, 0]
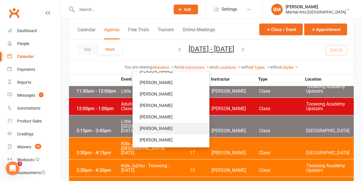
click at [175, 132] on link "[PERSON_NAME]" at bounding box center [171, 128] width 76 height 11
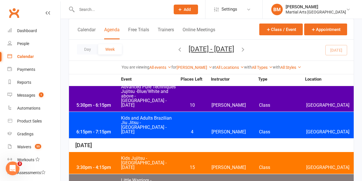
scroll to position [255, 0]
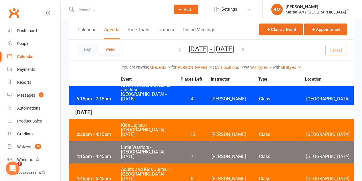
click at [139, 123] on span "Kids Jujitsu - [GEOGRAPHIC_DATA] - [DATE]" at bounding box center [149, 130] width 56 height 14
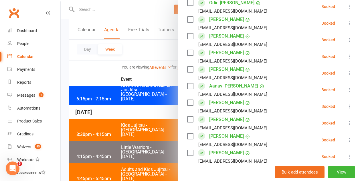
scroll to position [344, 0]
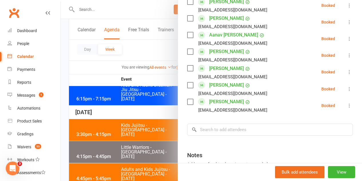
click at [225, 123] on input "search" at bounding box center [270, 129] width 166 height 12
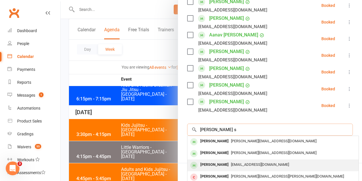
type input "[PERSON_NAME] s"
click at [218, 160] on div "[PERSON_NAME]" at bounding box center [214, 164] width 33 height 8
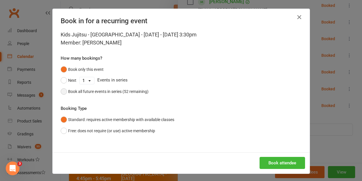
click at [94, 95] on button "Book all future events in series (52 remaining)" at bounding box center [105, 91] width 88 height 11
click at [295, 164] on button "Book attendee" at bounding box center [283, 163] width 46 height 12
